Goal: Information Seeking & Learning: Understand process/instructions

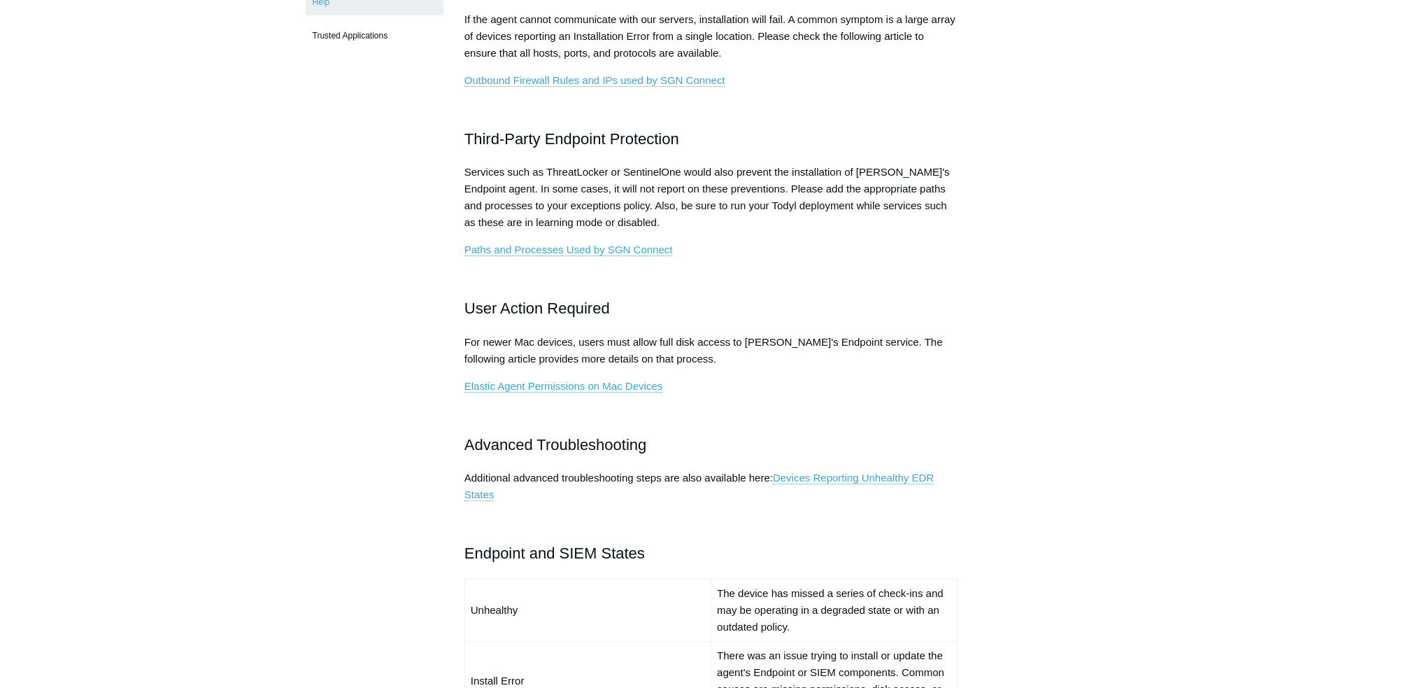
scroll to position [630, 0]
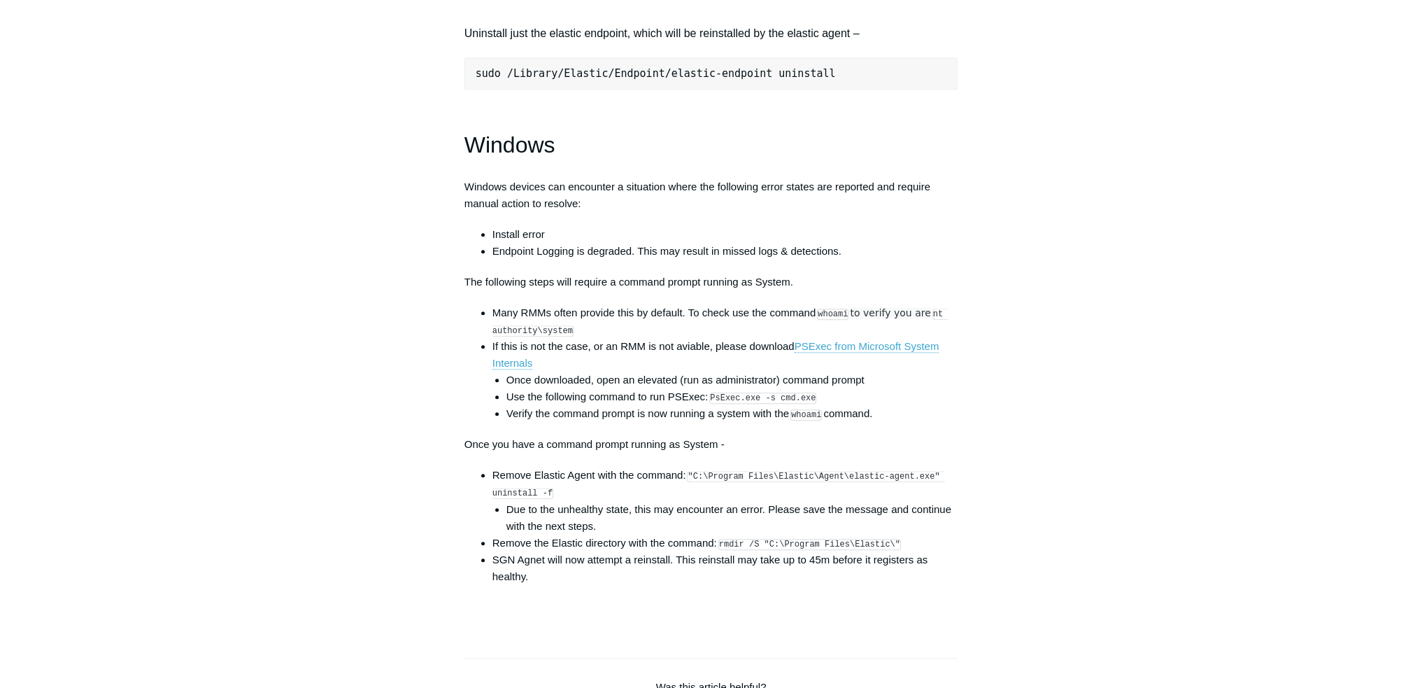
scroll to position [1959, 0]
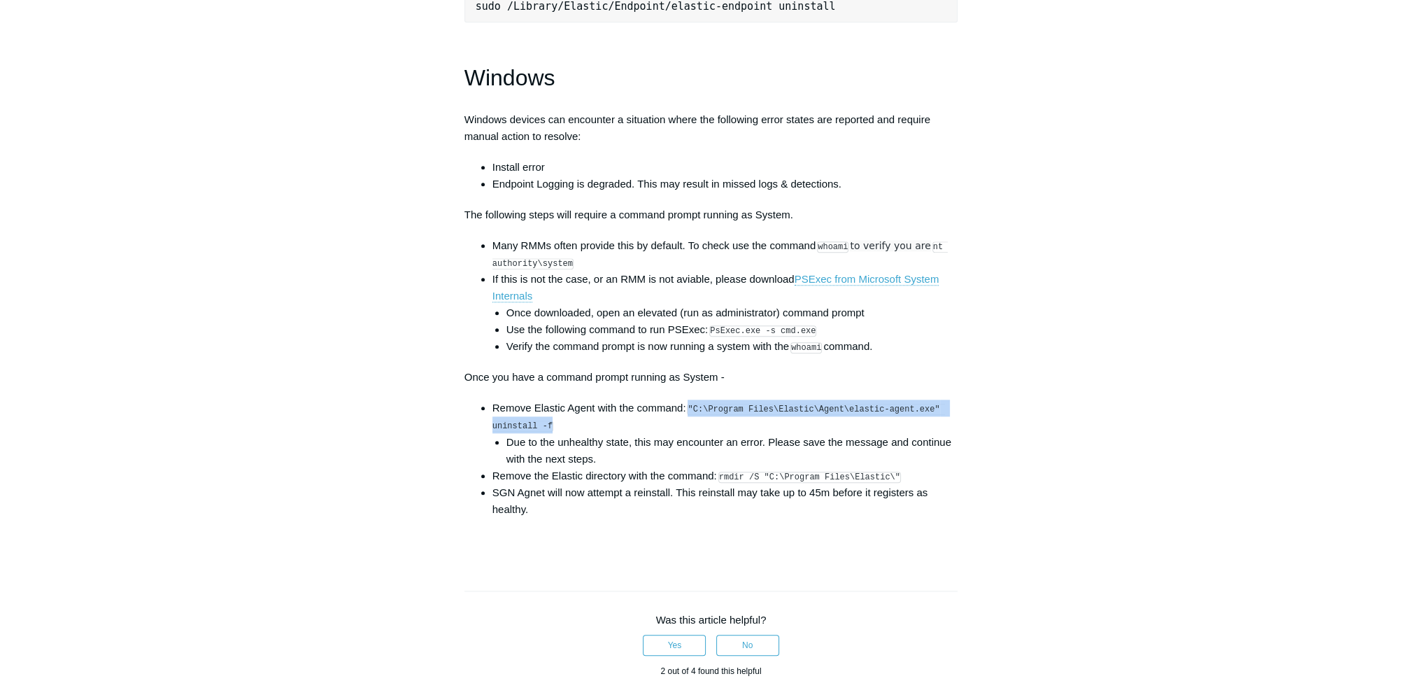
drag, startPoint x: 690, startPoint y: 418, endPoint x: 699, endPoint y: 431, distance: 16.1
click at [699, 431] on li "Remove Elastic Agent with the command: "C:\Program Files\Elastic\Agent\elastic-…" at bounding box center [725, 432] width 466 height 67
copy code ""C:\Program Files\Elastic\Agent\elastic-agent.exe" uninstall -f"
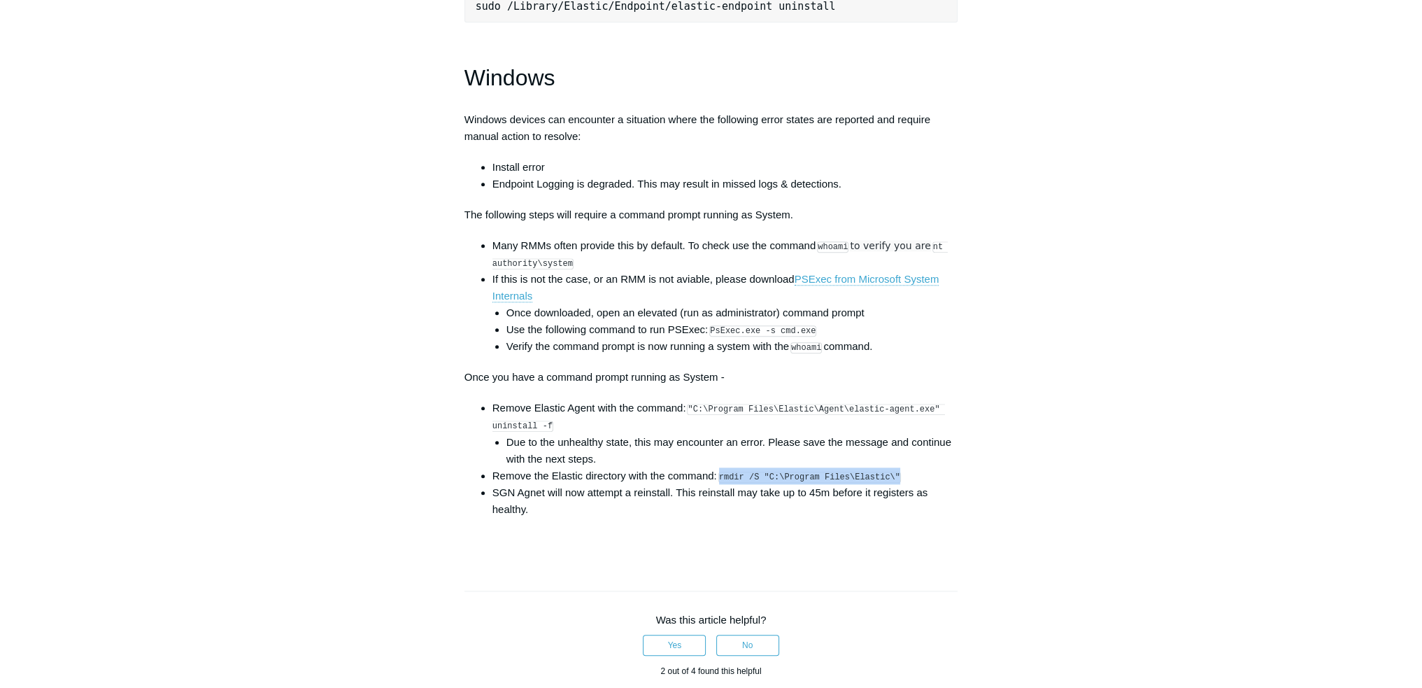
drag, startPoint x: 722, startPoint y: 486, endPoint x: 890, endPoint y: 479, distance: 168.7
click at [890, 479] on li "Remove the Elastic directory with the command: rmdir /S "C:\Program Files\Elast…" at bounding box center [725, 475] width 466 height 17
copy code "rmdir /S "C:\Program Files\Elastic\""
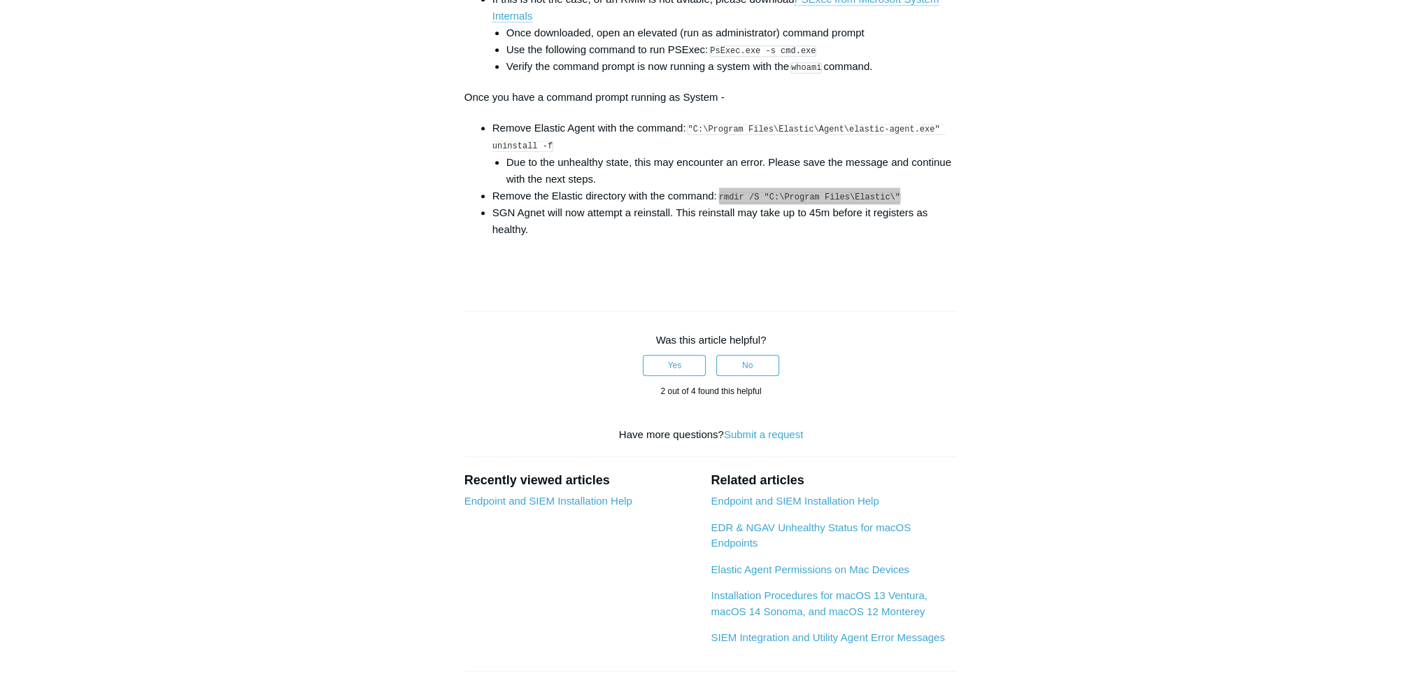
scroll to position [2029, 0]
